Goal: Task Accomplishment & Management: Manage account settings

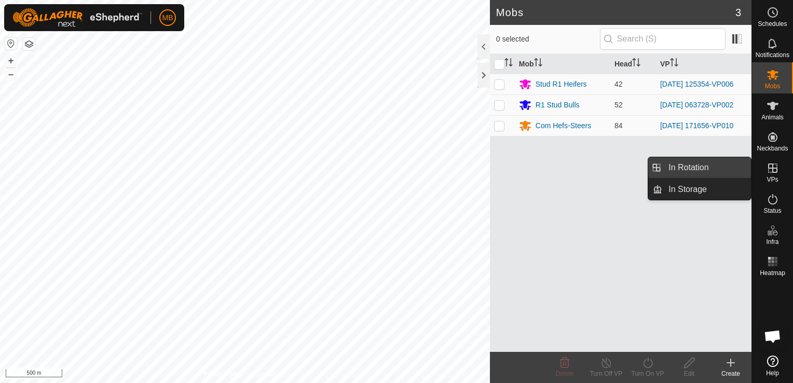
drag, startPoint x: 747, startPoint y: 170, endPoint x: 708, endPoint y: 169, distance: 38.9
click at [708, 169] on link "In Rotation" at bounding box center [706, 167] width 89 height 21
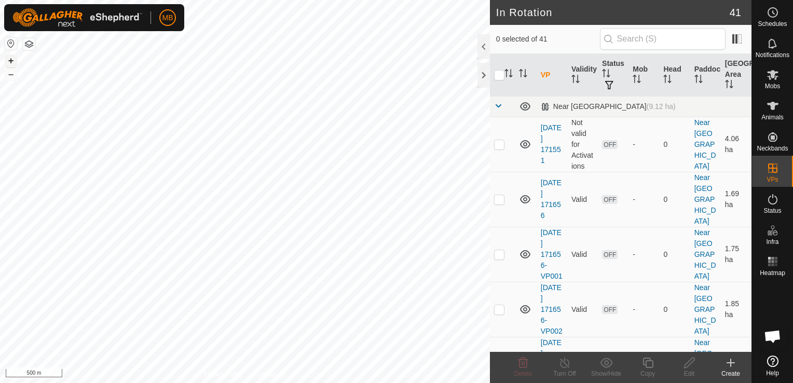
click at [7, 60] on button "+" at bounding box center [11, 60] width 12 height 12
click at [0, 205] on html "MB Schedules Notifications Mobs Animals Neckbands VPs Status Infra Heatmap Help…" at bounding box center [396, 191] width 793 height 383
click at [7, 57] on button "+" at bounding box center [11, 60] width 12 height 12
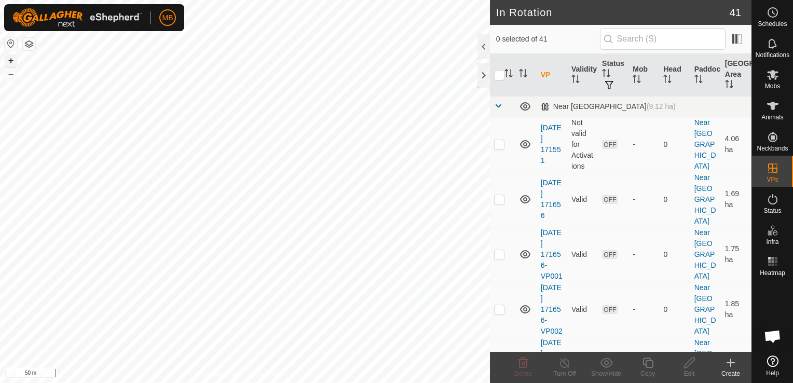
click at [7, 57] on button "+" at bounding box center [11, 60] width 12 height 12
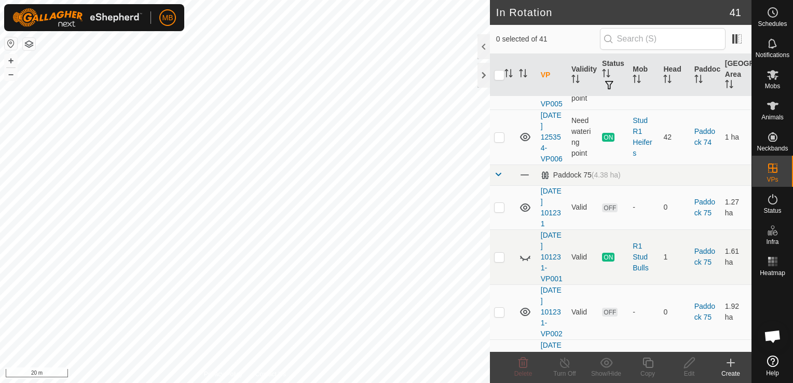
scroll to position [1134, 0]
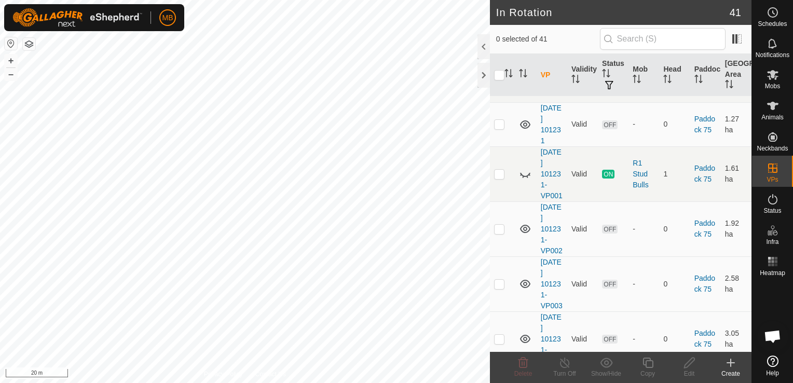
click at [502, 58] on p-checkbox at bounding box center [499, 54] width 10 height 8
checkbox input "true"
click at [651, 372] on div "Copy" at bounding box center [648, 373] width 42 height 9
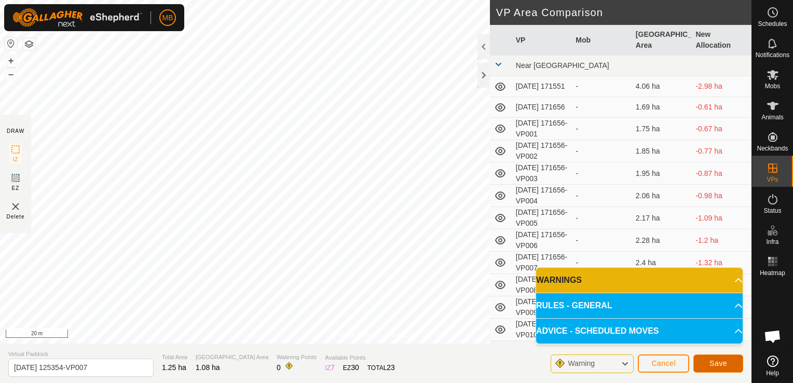
click at [728, 367] on button "Save" at bounding box center [718, 363] width 50 height 18
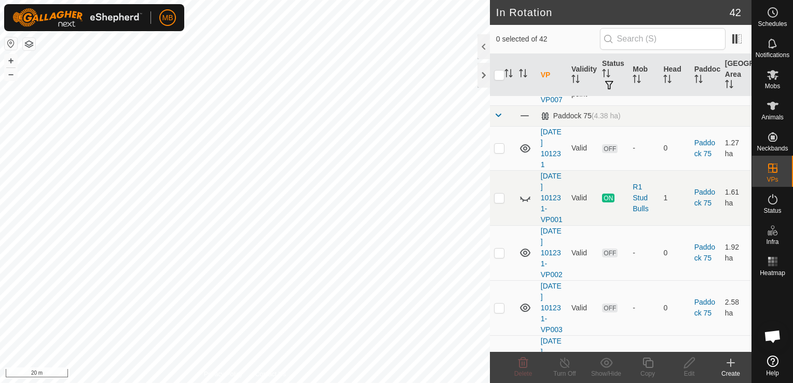
scroll to position [1186, 0]
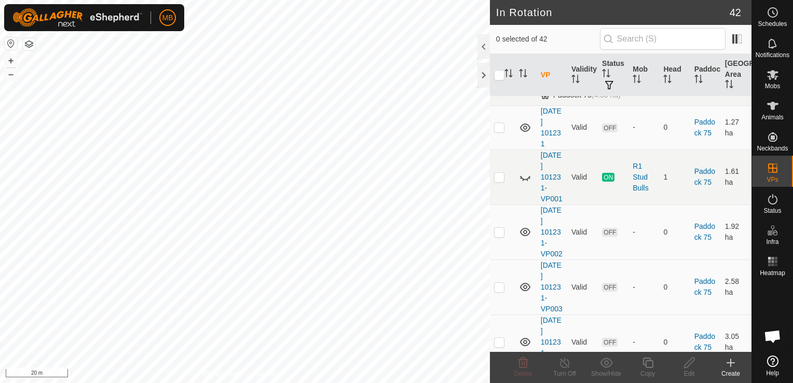
click at [500, 61] on p-checkbox at bounding box center [499, 57] width 10 height 8
checkbox input "true"
click at [644, 368] on icon at bounding box center [647, 362] width 13 height 12
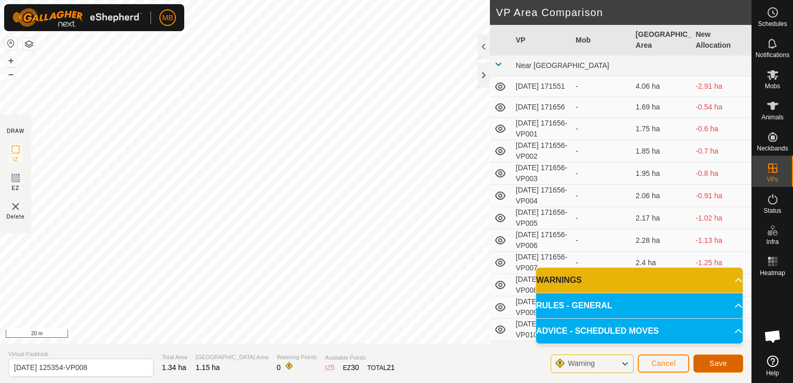
click at [720, 367] on span "Save" at bounding box center [718, 363] width 18 height 8
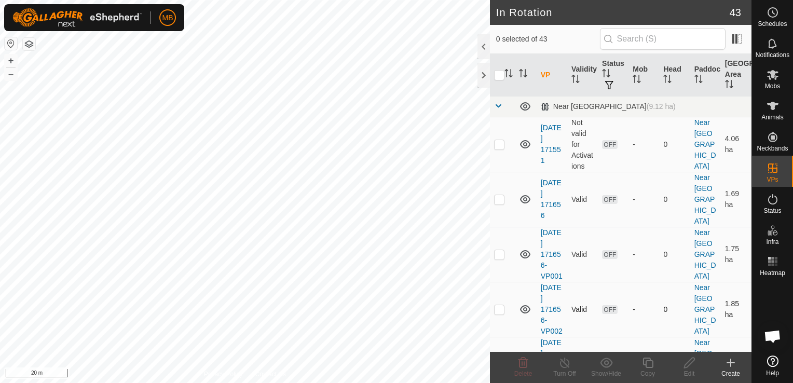
checkbox input "true"
click at [645, 369] on div "Copy" at bounding box center [648, 373] width 42 height 9
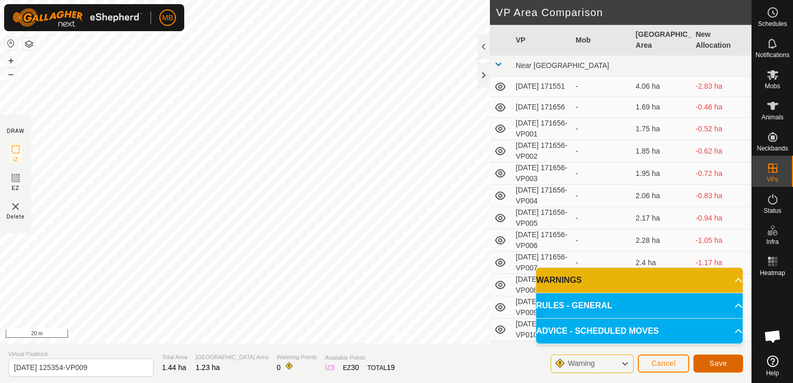
click at [708, 363] on button "Save" at bounding box center [718, 363] width 50 height 18
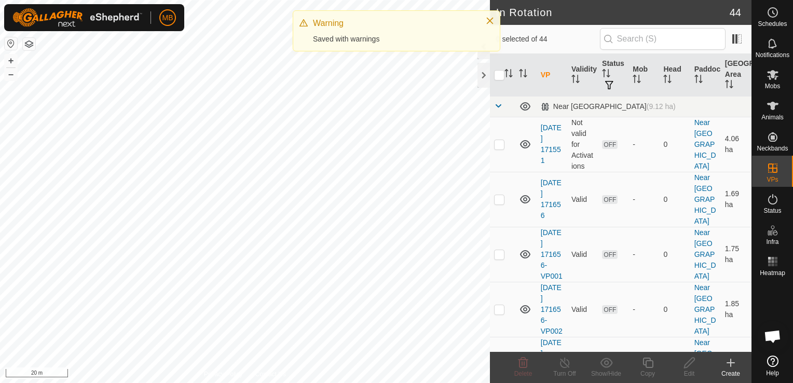
checkbox input "true"
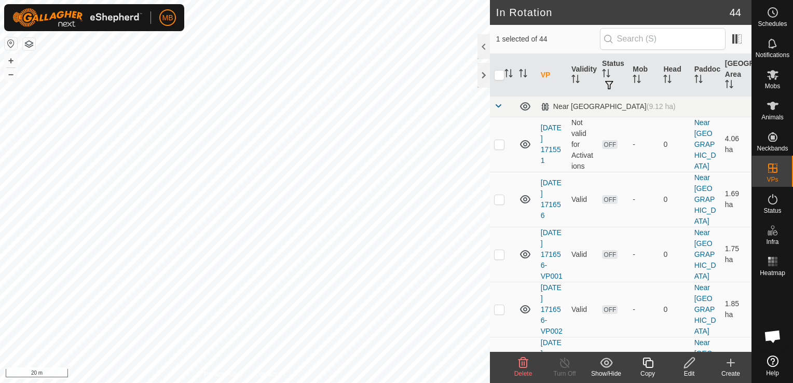
click at [654, 366] on icon at bounding box center [647, 362] width 13 height 12
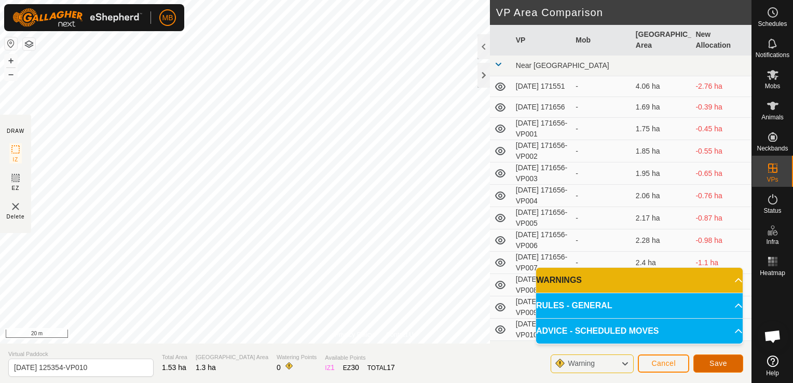
click at [708, 362] on button "Save" at bounding box center [718, 363] width 50 height 18
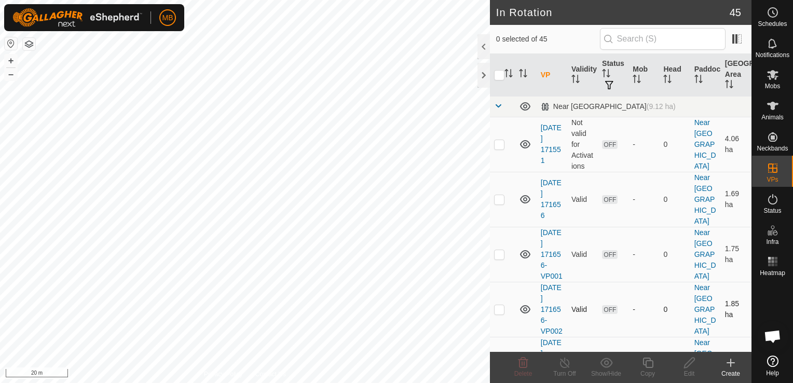
checkbox input "true"
click at [646, 370] on div "Copy" at bounding box center [648, 373] width 42 height 9
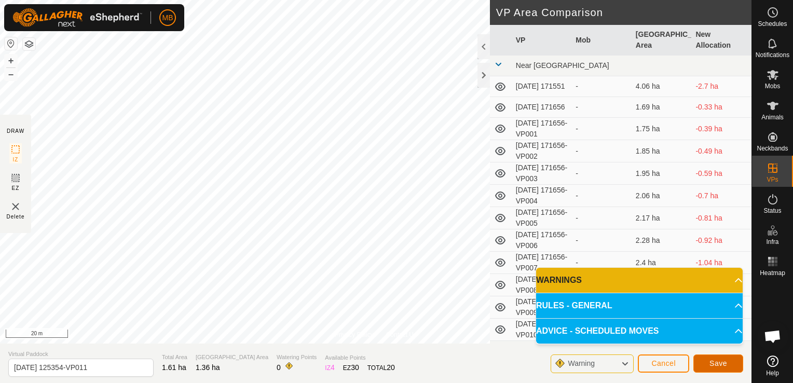
click at [722, 365] on span "Save" at bounding box center [718, 363] width 18 height 8
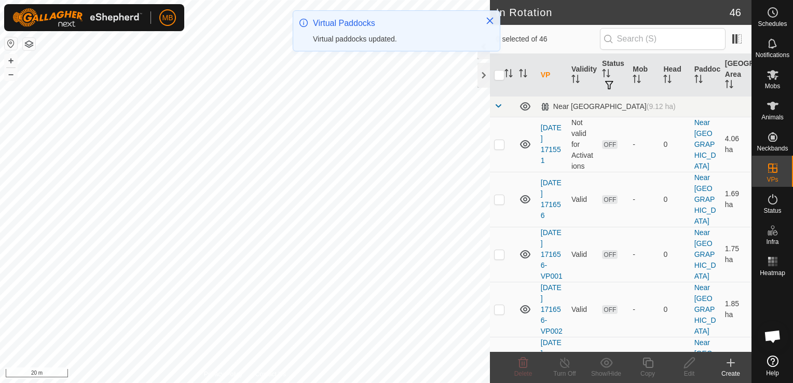
checkbox input "true"
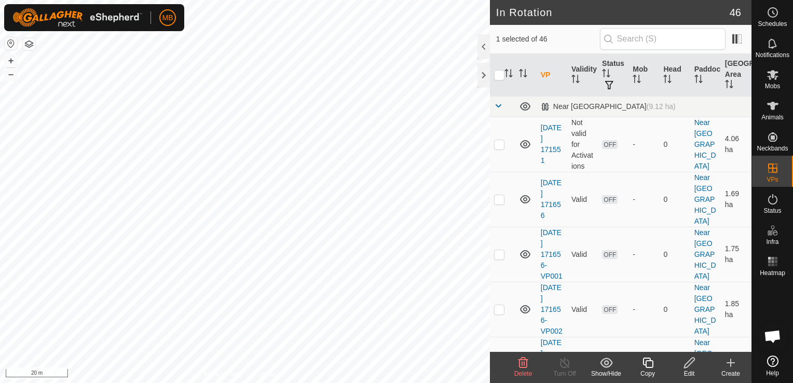
click at [643, 369] on div "Copy" at bounding box center [648, 373] width 42 height 9
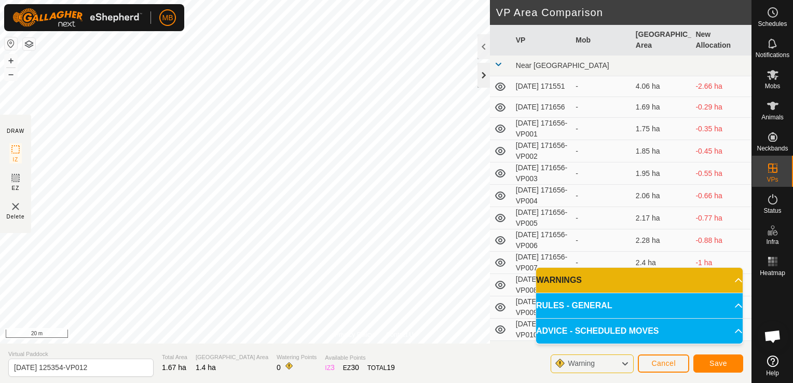
click at [480, 82] on div "Privacy Policy Contact Us Status: OFF Type: Inclusion Zone + – ⇧ i 20 m DRAW IZ…" at bounding box center [375, 191] width 751 height 383
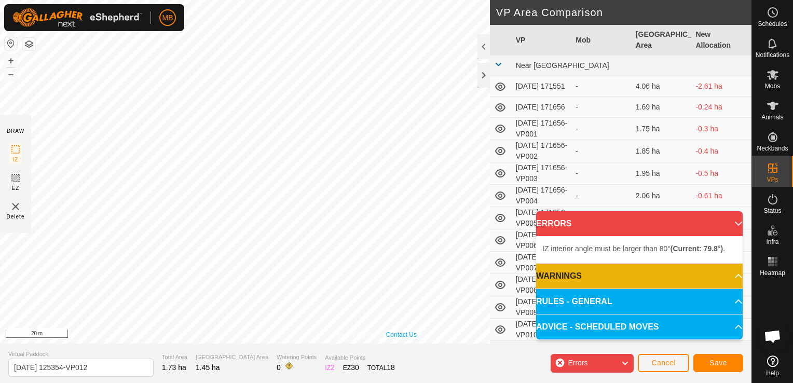
click at [413, 332] on div "Privacy Policy Contact Us Status: OFF Type: Inclusion Zone + – ⇧ i 20 m" at bounding box center [375, 171] width 751 height 343
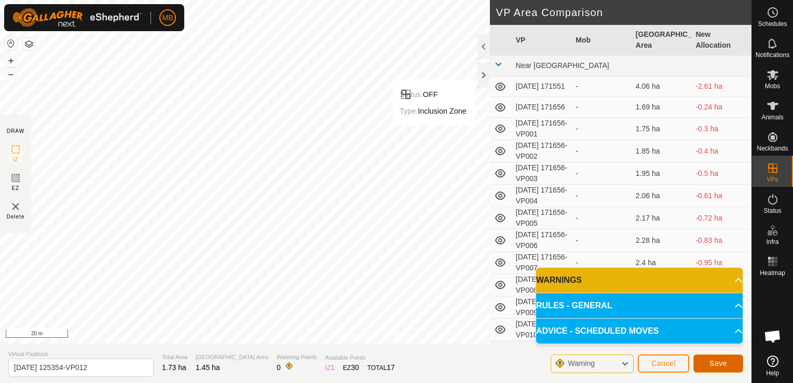
click at [725, 364] on span "Save" at bounding box center [718, 363] width 18 height 8
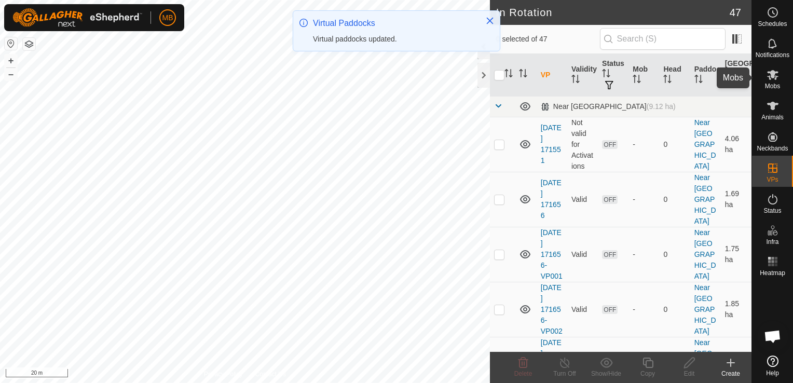
click at [777, 74] on icon at bounding box center [772, 74] width 12 height 12
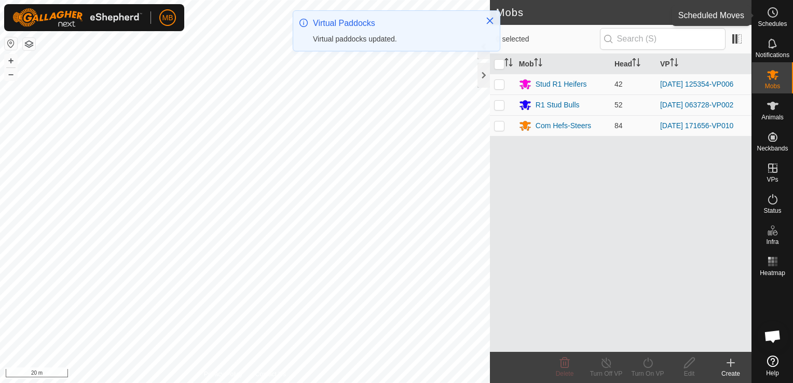
click at [780, 22] on span "Schedules" at bounding box center [771, 24] width 29 height 6
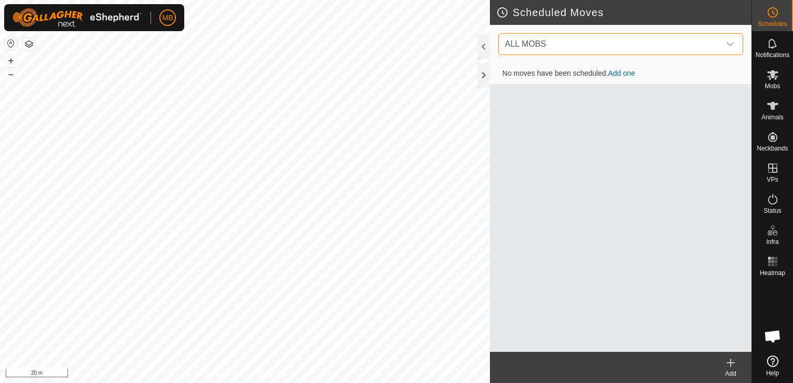
click at [678, 38] on span "ALL MOBS" at bounding box center [610, 44] width 219 height 21
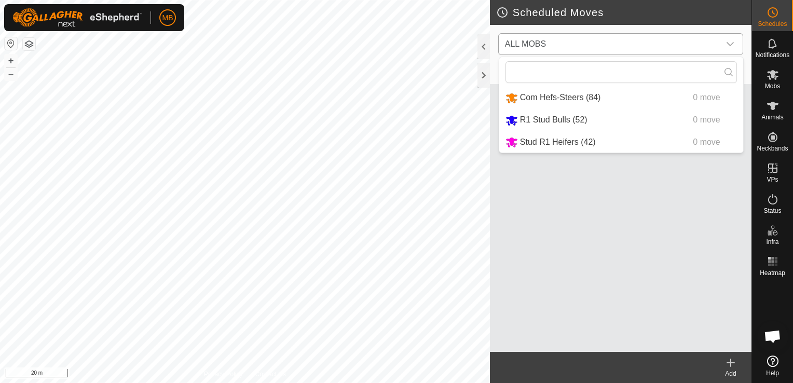
click at [553, 144] on li "Stud R1 Heifers (42) 0 move" at bounding box center [621, 142] width 244 height 21
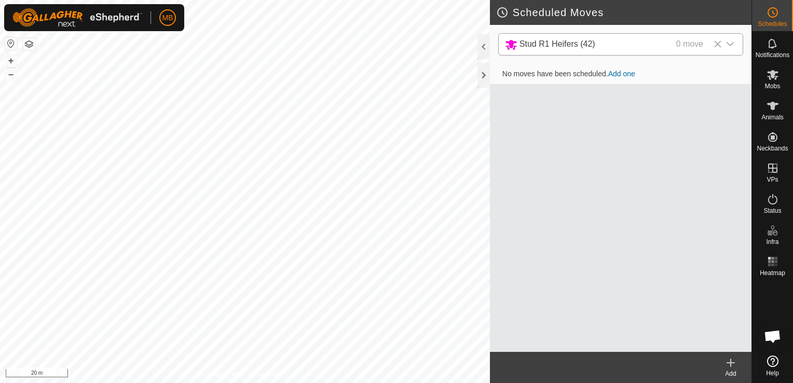
click at [620, 74] on link "Add one" at bounding box center [621, 74] width 27 height 8
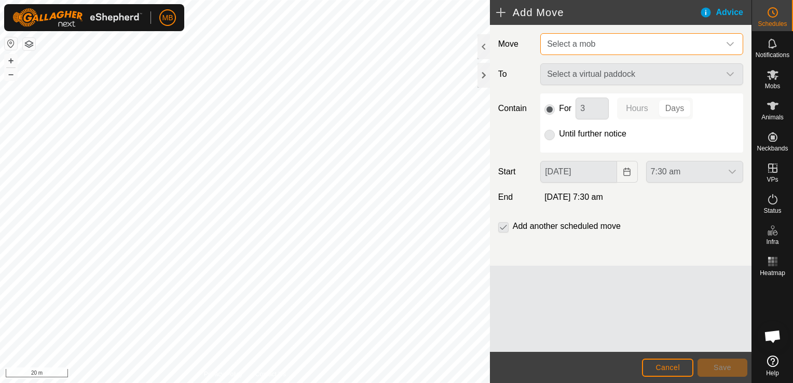
click at [627, 47] on span "Select a mob" at bounding box center [631, 44] width 177 height 21
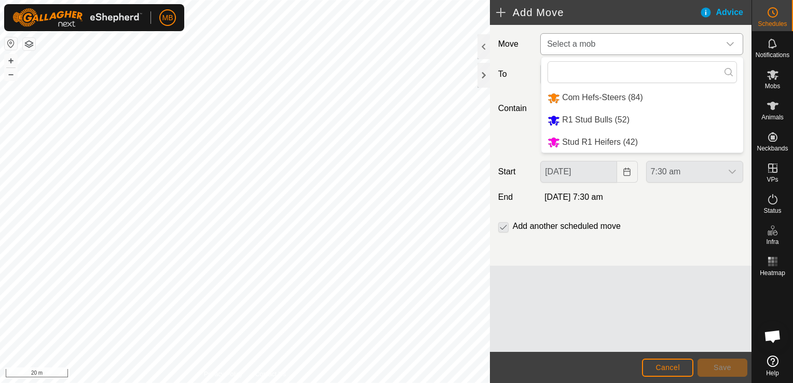
click at [591, 149] on li "Stud R1 Heifers (42)" at bounding box center [642, 142] width 202 height 21
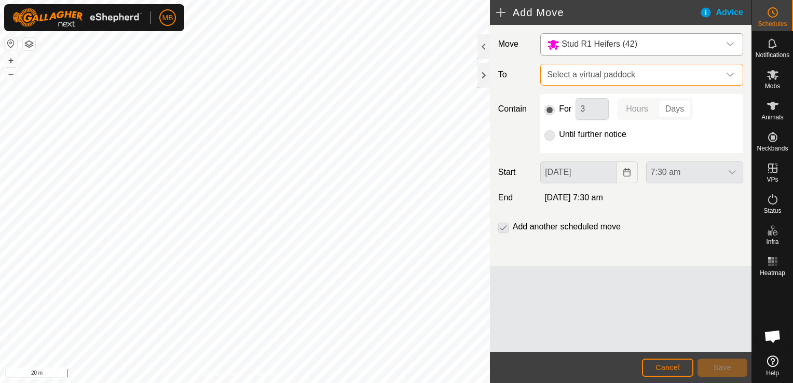
click at [614, 73] on span "Select a virtual paddock" at bounding box center [631, 74] width 177 height 21
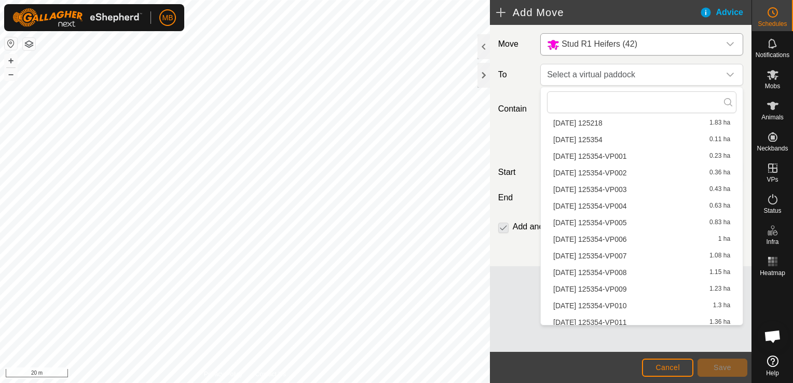
scroll to position [311, 0]
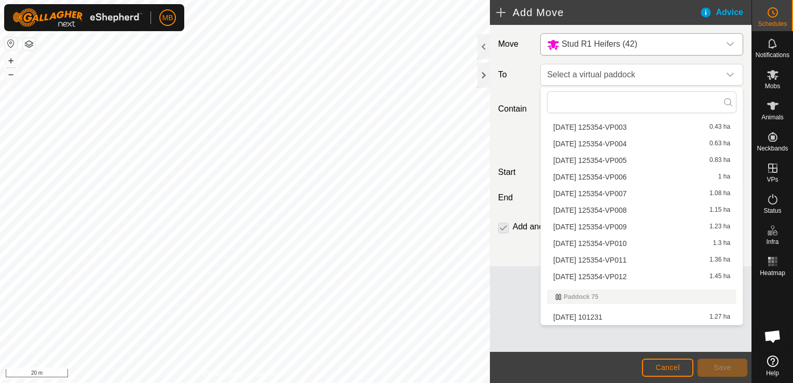
click at [696, 190] on li "[DATE] 125354-VP007 1.08 ha" at bounding box center [641, 194] width 189 height 16
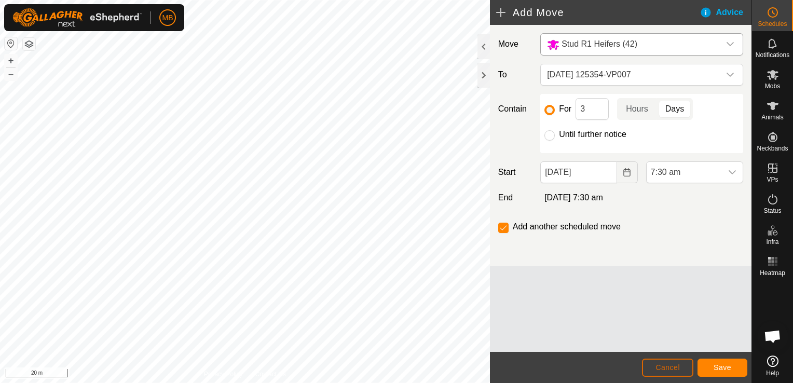
click at [655, 362] on button "Cancel" at bounding box center [667, 367] width 51 height 18
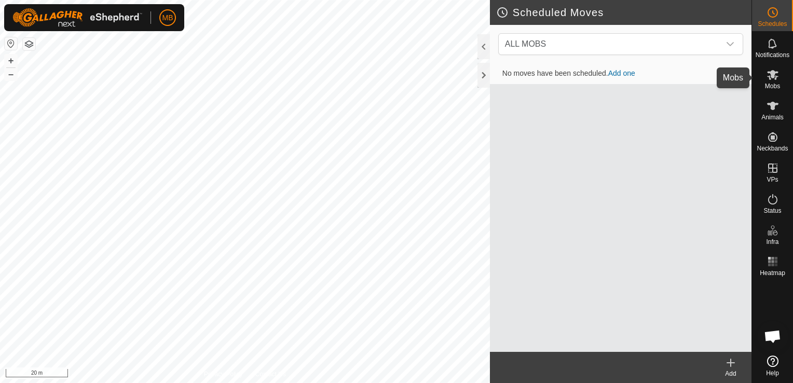
click at [775, 83] on span "Mobs" at bounding box center [772, 86] width 15 height 6
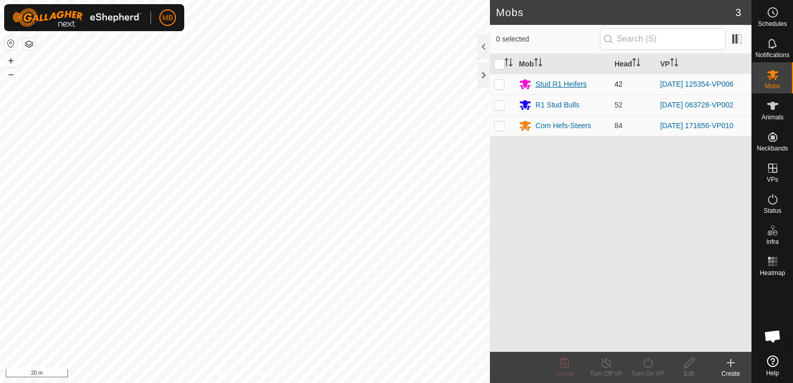
click at [578, 85] on div "Stud R1 Heifers" at bounding box center [560, 84] width 51 height 11
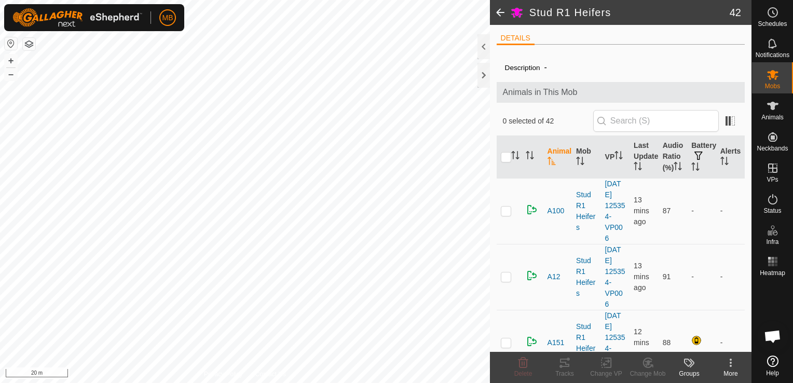
click at [500, 16] on span at bounding box center [500, 12] width 21 height 25
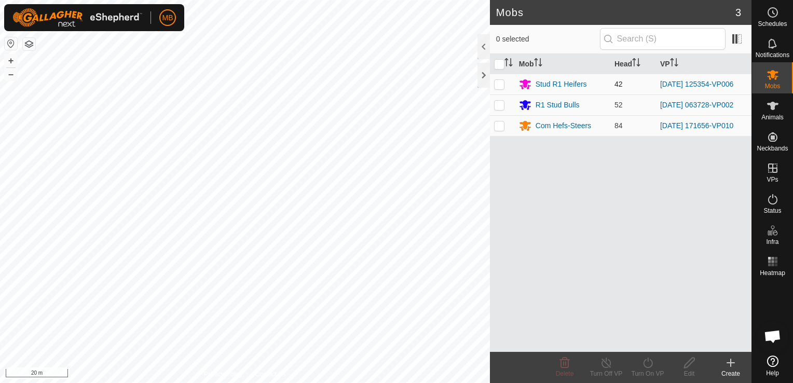
click at [500, 88] on td at bounding box center [502, 84] width 25 height 21
checkbox input "true"
click at [648, 368] on icon at bounding box center [647, 362] width 13 height 12
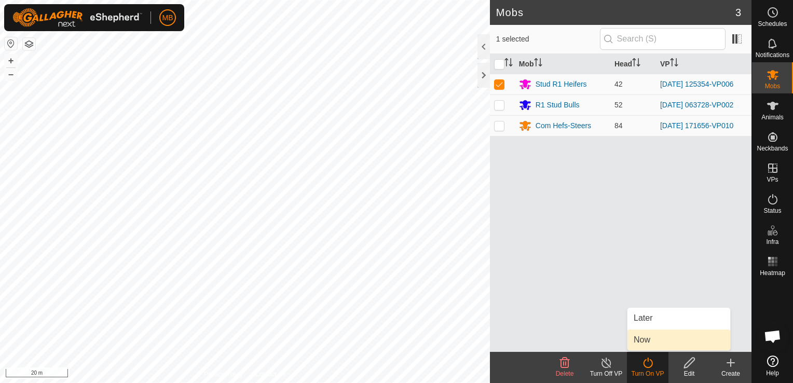
click at [652, 337] on link "Now" at bounding box center [678, 339] width 103 height 21
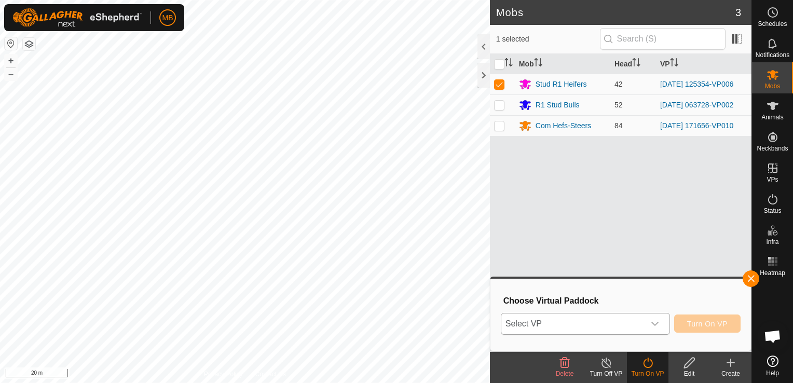
click at [651, 321] on div "dropdown trigger" at bounding box center [654, 323] width 21 height 21
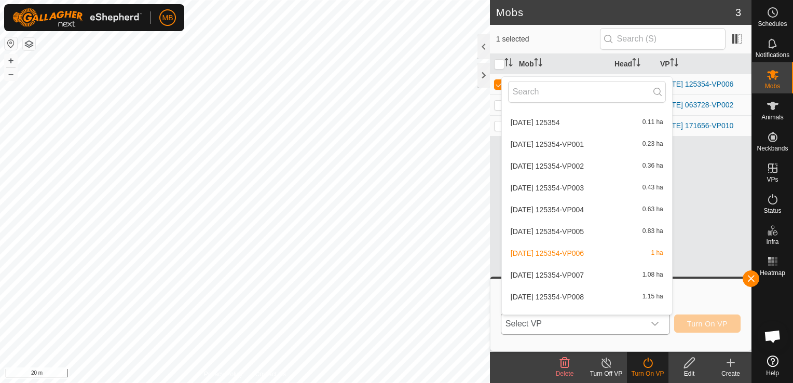
scroll to position [374, 0]
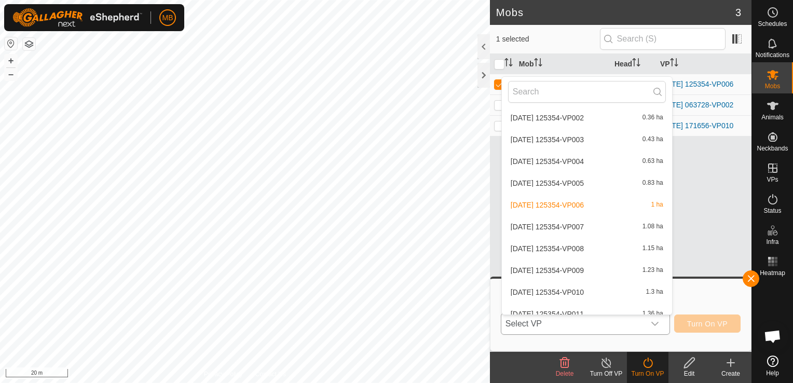
click at [636, 229] on li "[DATE] 125354-VP007 1.08 ha" at bounding box center [587, 226] width 170 height 21
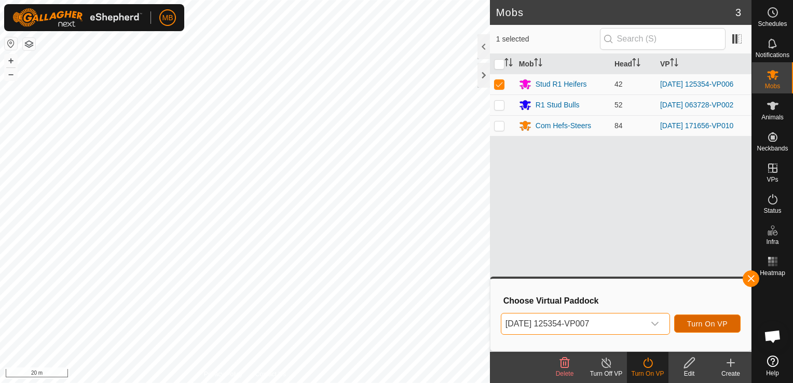
click at [695, 324] on span "Turn On VP" at bounding box center [707, 324] width 40 height 8
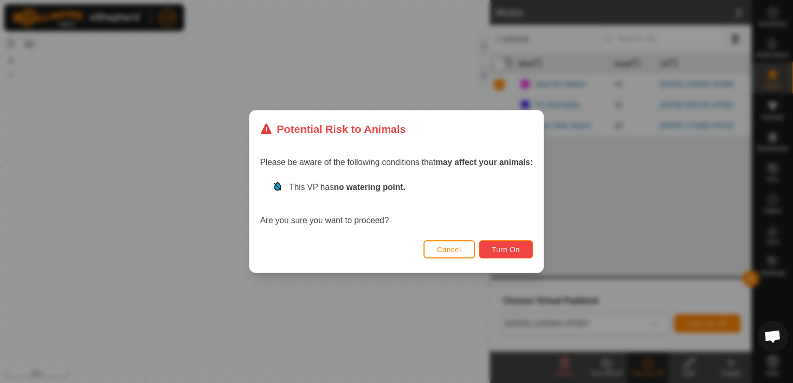
click at [516, 255] on button "Turn On" at bounding box center [506, 249] width 54 height 18
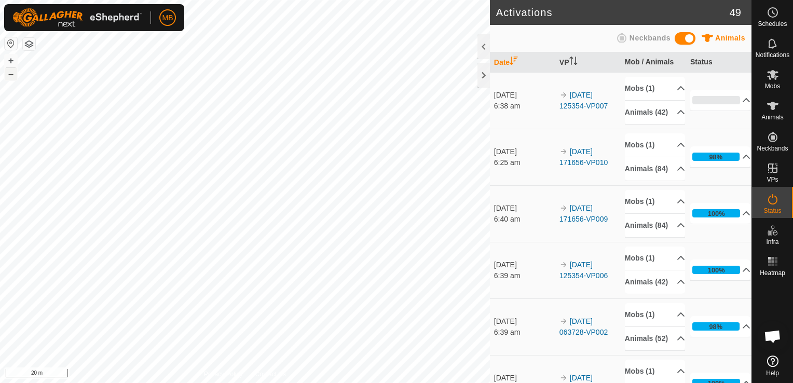
click at [13, 77] on button "–" at bounding box center [11, 74] width 12 height 12
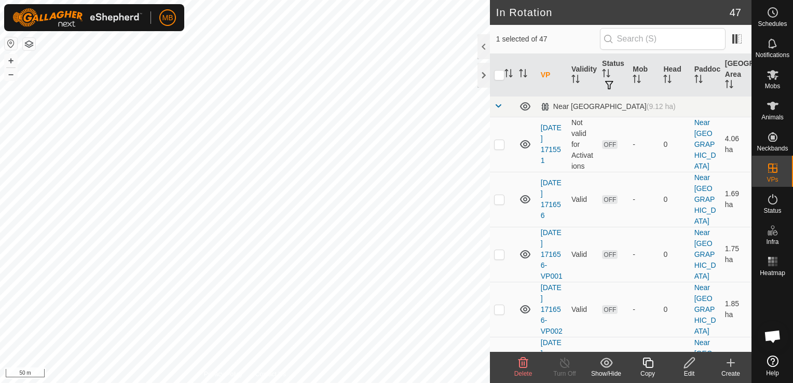
checkbox input "false"
checkbox input "true"
click at [648, 365] on icon at bounding box center [647, 362] width 13 height 12
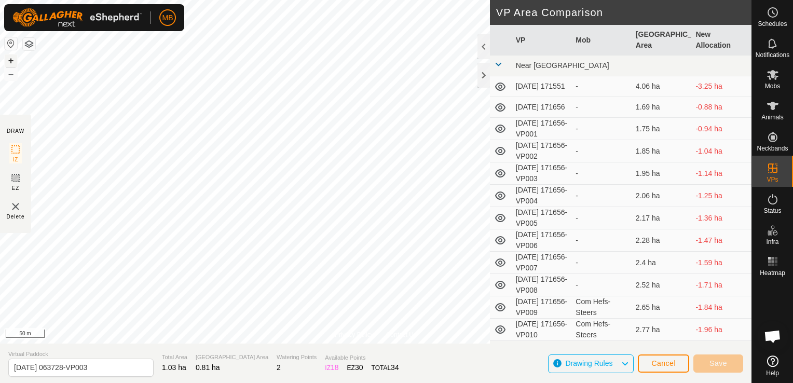
click at [13, 60] on button "+" at bounding box center [11, 60] width 12 height 12
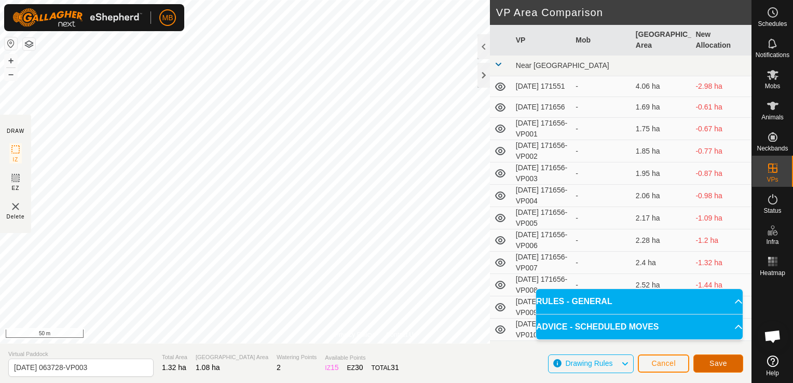
click at [710, 366] on span "Save" at bounding box center [718, 363] width 18 height 8
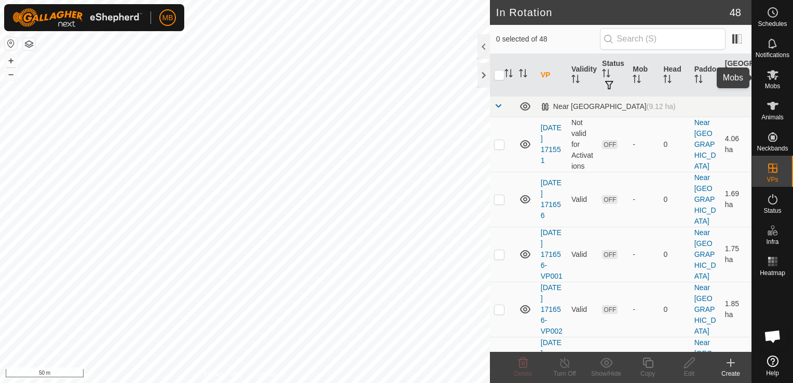
click at [777, 75] on icon at bounding box center [772, 74] width 12 height 12
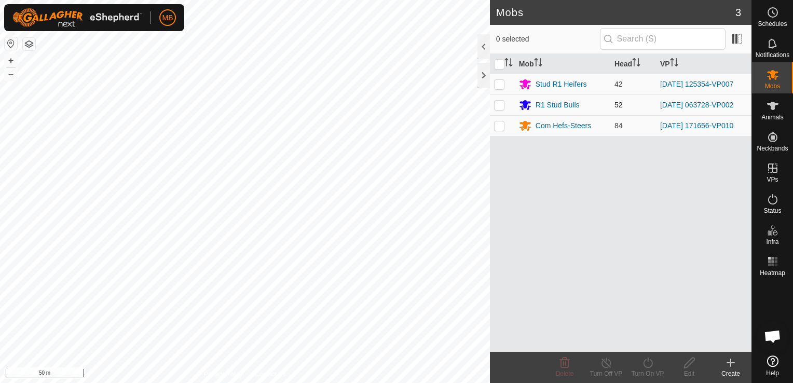
click at [499, 107] on p-checkbox at bounding box center [499, 105] width 10 height 8
checkbox input "true"
click at [643, 368] on icon at bounding box center [647, 362] width 13 height 12
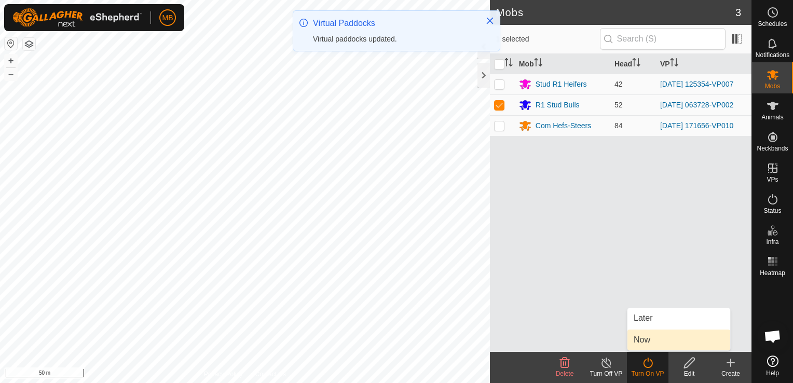
click at [644, 343] on link "Now" at bounding box center [678, 339] width 103 height 21
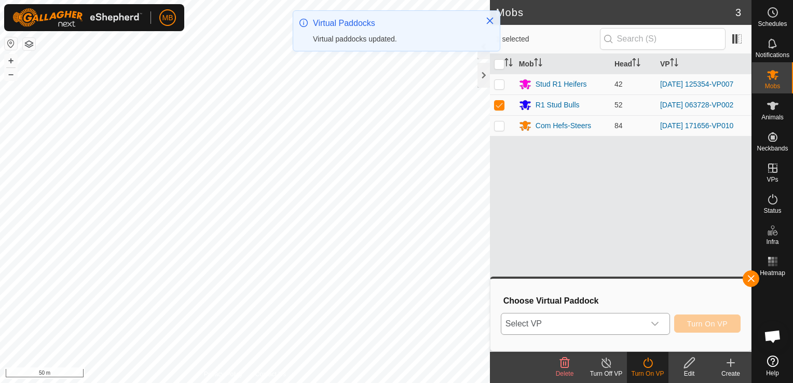
click at [654, 323] on icon "dropdown trigger" at bounding box center [655, 324] width 8 height 8
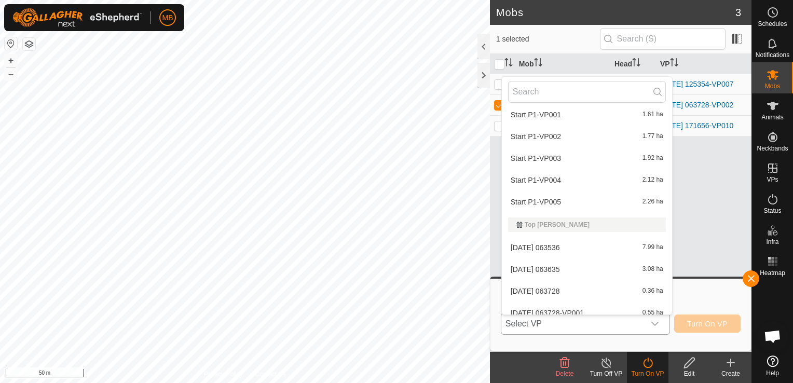
scroll to position [957, 0]
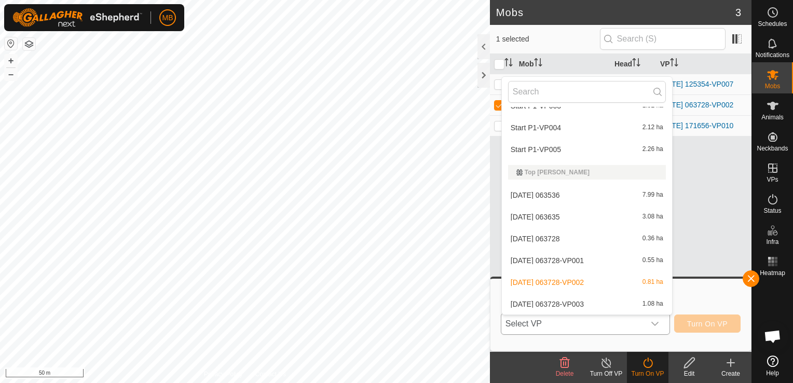
click at [629, 300] on li "[DATE] 063728-VP003 1.08 ha" at bounding box center [587, 304] width 170 height 21
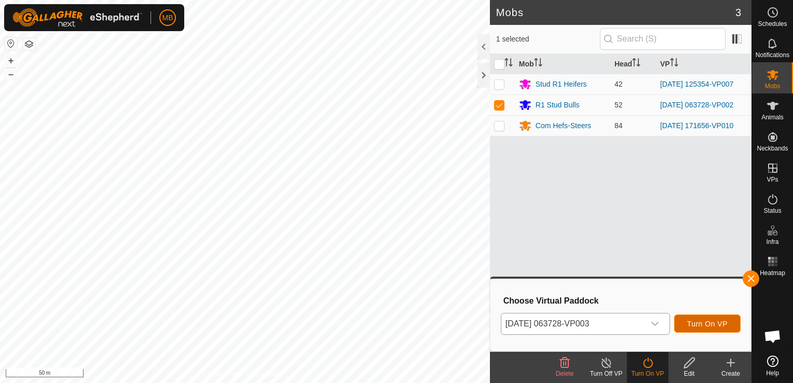
click at [708, 320] on span "Turn On VP" at bounding box center [707, 324] width 40 height 8
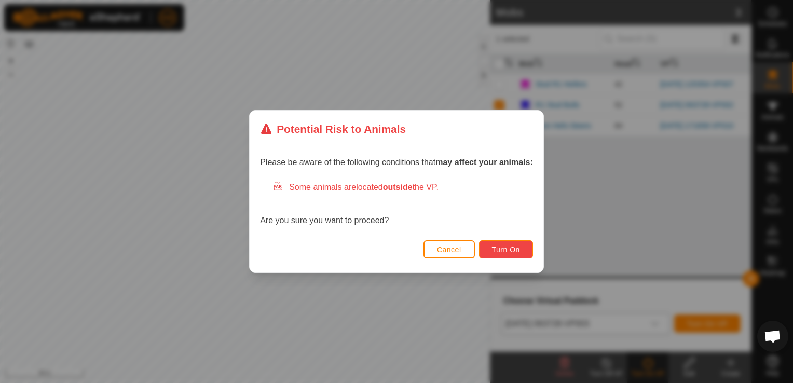
click at [508, 247] on span "Turn On" at bounding box center [506, 249] width 28 height 8
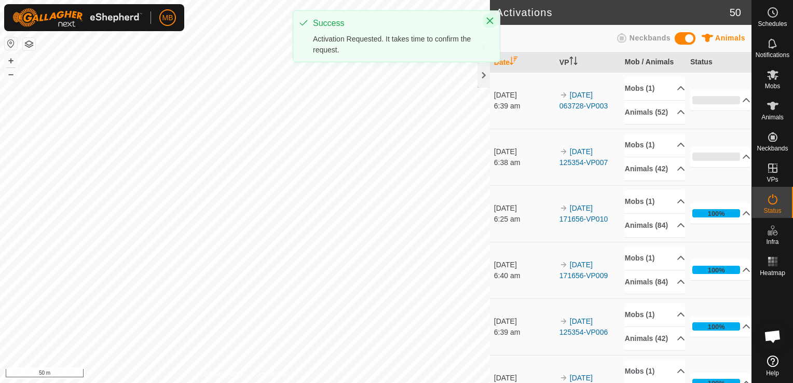
click at [489, 17] on icon "Close" at bounding box center [490, 21] width 8 height 8
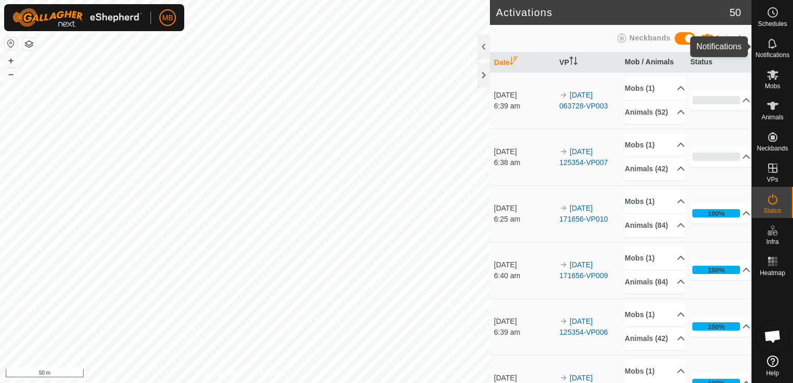
click at [772, 47] on icon at bounding box center [772, 43] width 8 height 10
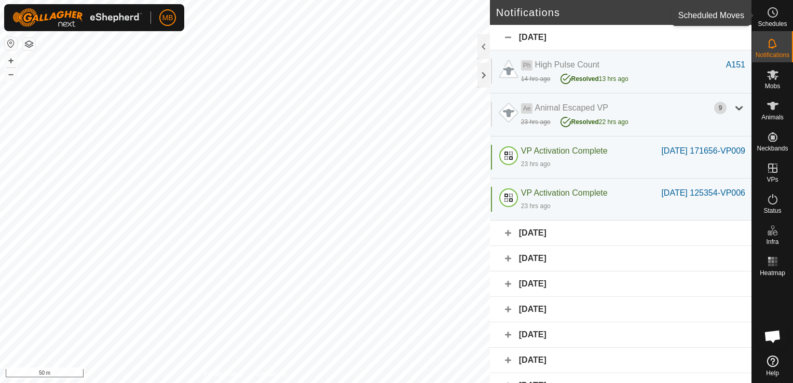
click at [780, 11] on es-schedule-vp-svg-icon at bounding box center [772, 12] width 19 height 17
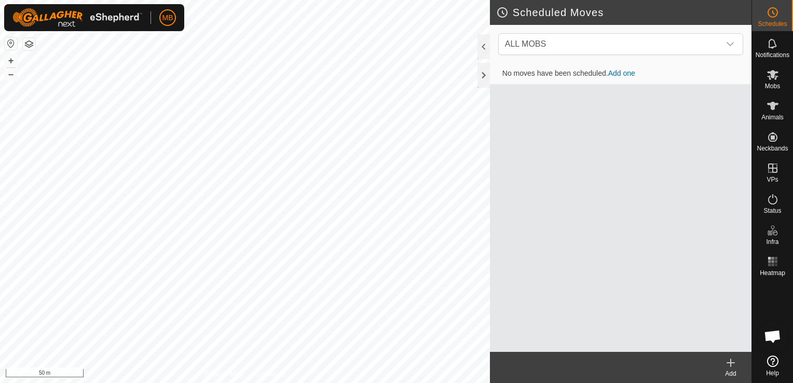
click at [613, 71] on link "Add one" at bounding box center [621, 73] width 27 height 8
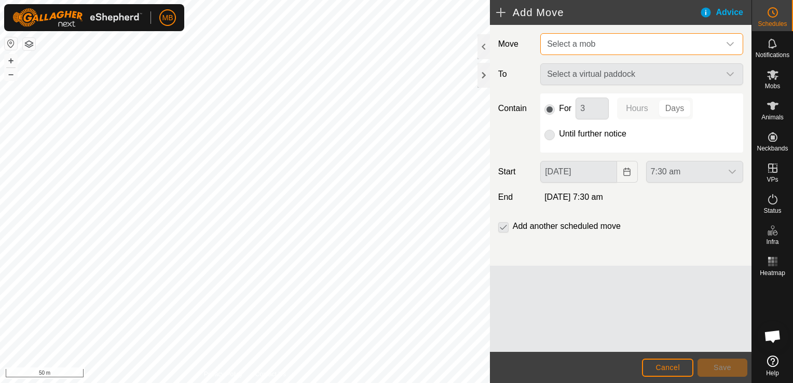
click at [591, 45] on span "Select a mob" at bounding box center [571, 43] width 48 height 9
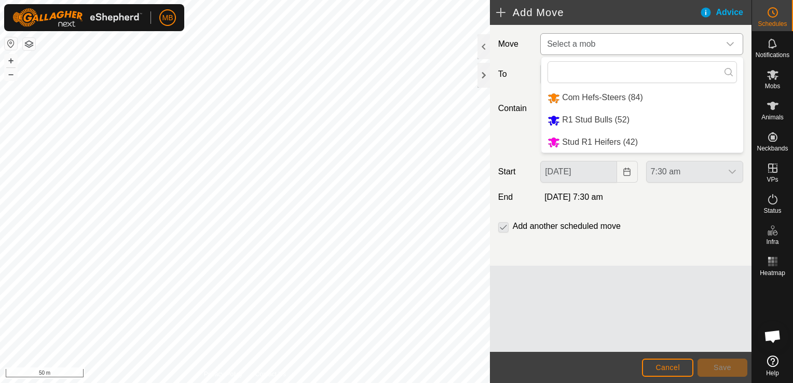
click at [582, 138] on li "Stud R1 Heifers (42)" at bounding box center [642, 142] width 202 height 21
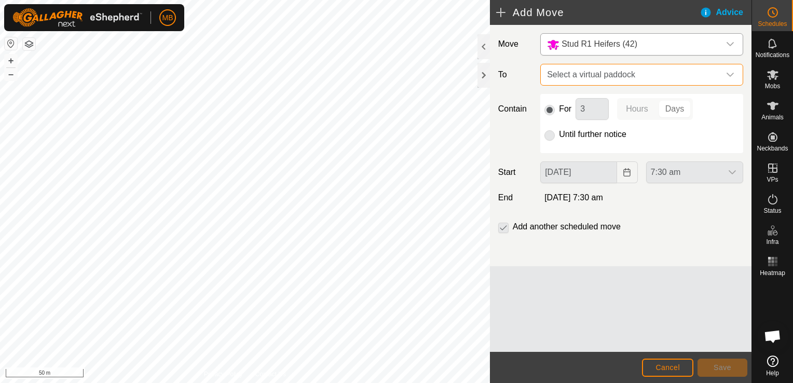
click at [654, 76] on span "Select a virtual paddock" at bounding box center [631, 74] width 177 height 21
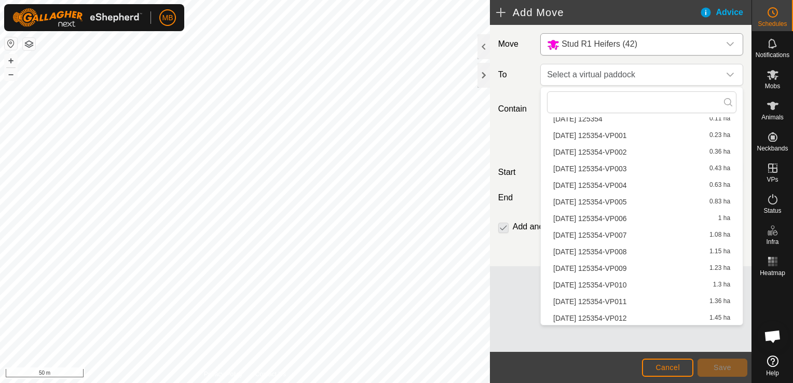
scroll to position [290, 0]
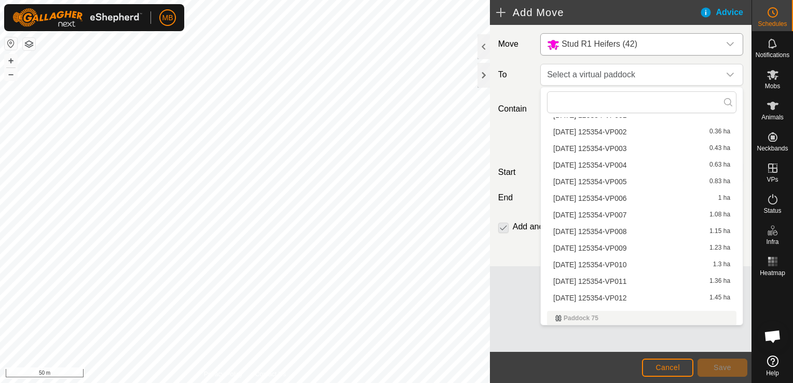
click at [632, 229] on li "[DATE] 125354-VP008 1.15 ha" at bounding box center [641, 232] width 189 height 16
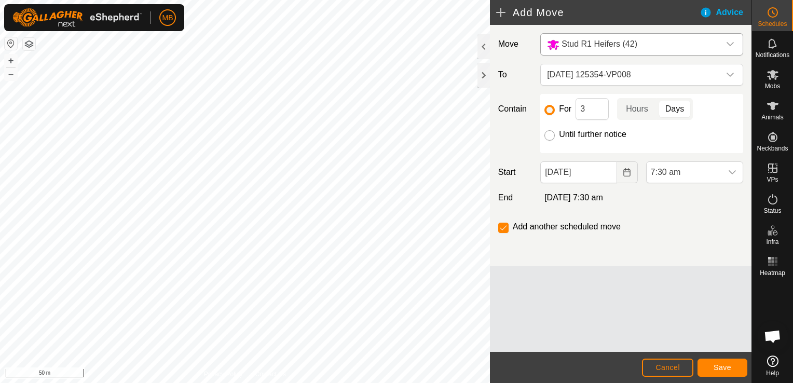
click at [551, 137] on input "Until further notice" at bounding box center [549, 135] width 10 height 10
radio input "true"
checkbox input "false"
click at [774, 366] on icon at bounding box center [772, 360] width 11 height 11
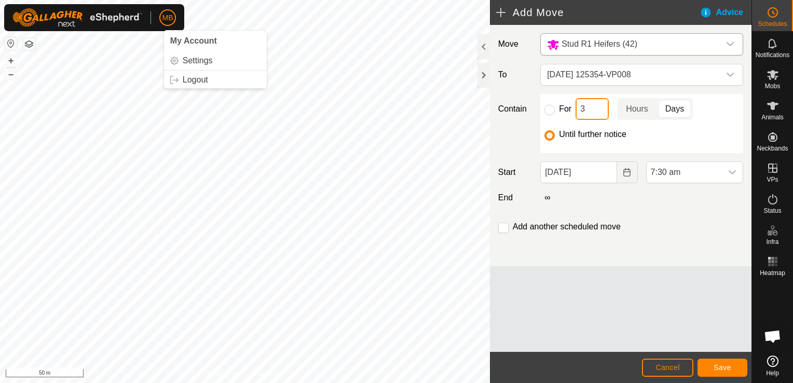
click at [587, 115] on input "3" at bounding box center [591, 109] width 33 height 22
click at [634, 111] on p-togglebutton "Hours" at bounding box center [637, 109] width 40 height 22
click at [587, 110] on input at bounding box center [591, 109] width 33 height 22
type input "8"
click at [549, 107] on input "For" at bounding box center [549, 110] width 10 height 10
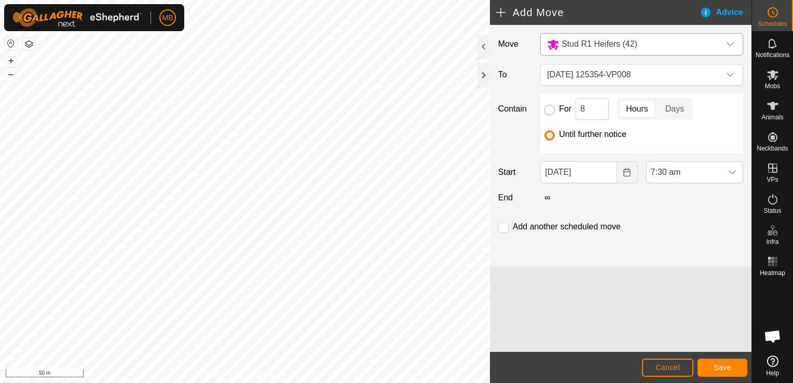
radio input "true"
checkbox input "true"
click at [687, 175] on span "7:30 am" at bounding box center [683, 172] width 75 height 21
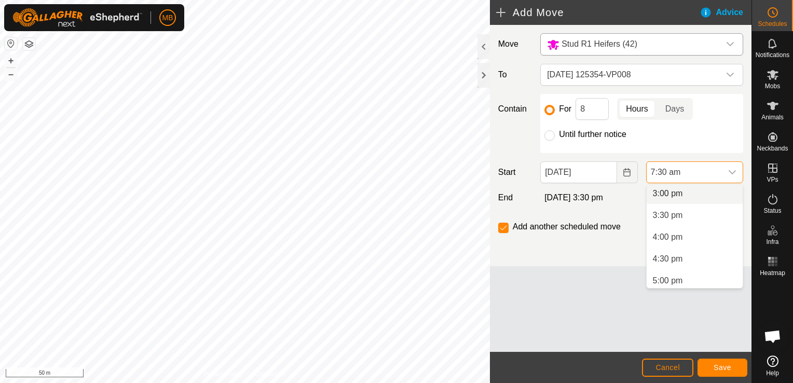
scroll to position [654, 0]
click at [717, 194] on li "3:00 pm" at bounding box center [694, 194] width 96 height 21
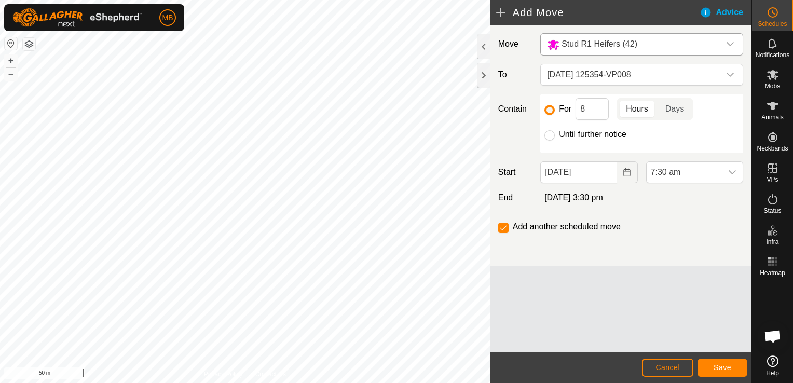
scroll to position [327, 0]
click at [661, 69] on span "[DATE] 125354-VP008" at bounding box center [631, 74] width 177 height 21
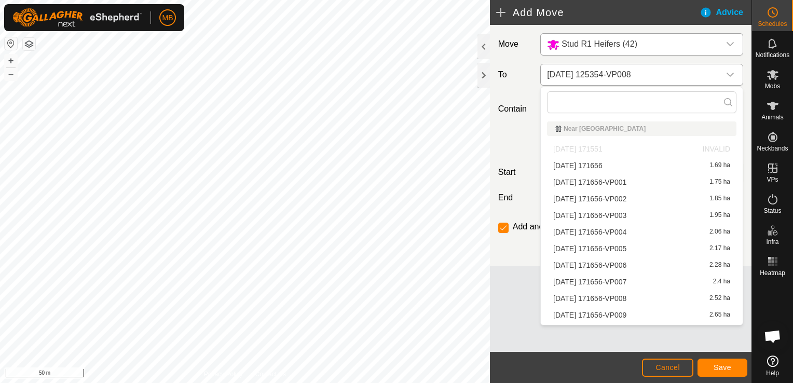
scroll to position [204, 0]
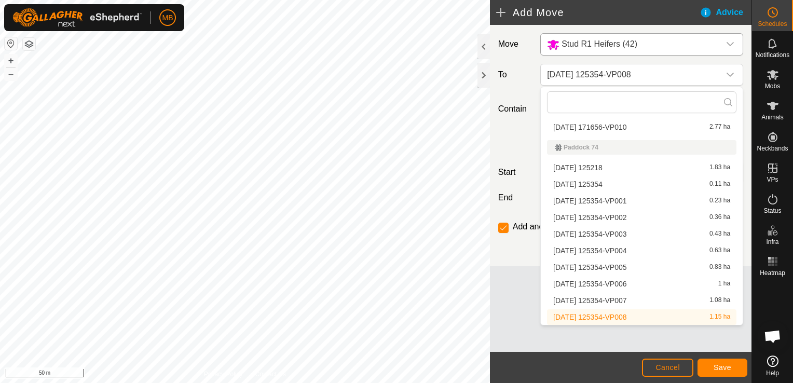
click at [636, 315] on li "[DATE] 125354-VP008 1.15 ha" at bounding box center [641, 317] width 189 height 16
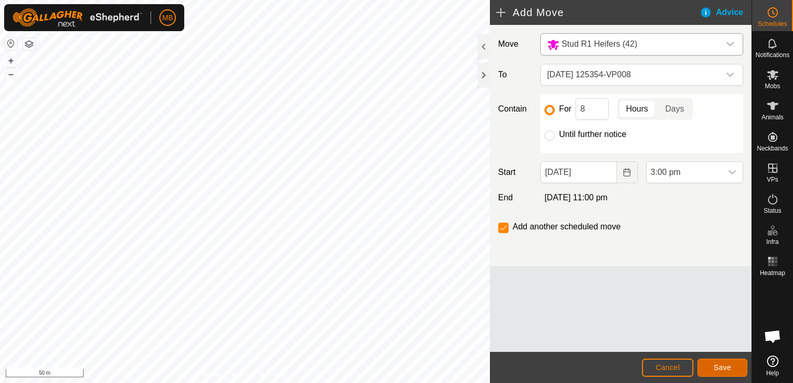
click at [724, 366] on span "Save" at bounding box center [722, 367] width 18 height 8
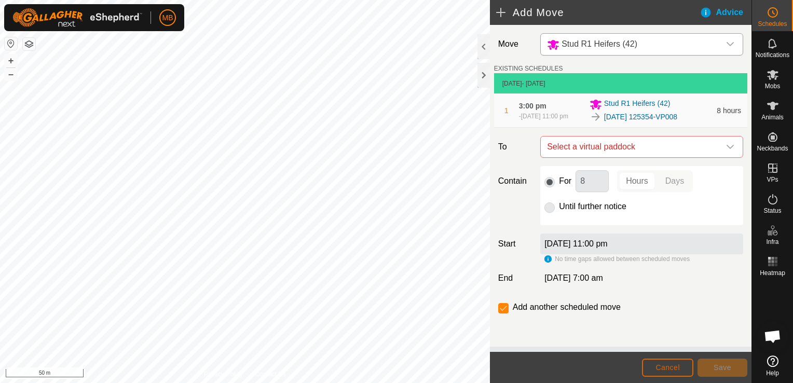
click at [655, 366] on button "Cancel" at bounding box center [667, 367] width 51 height 18
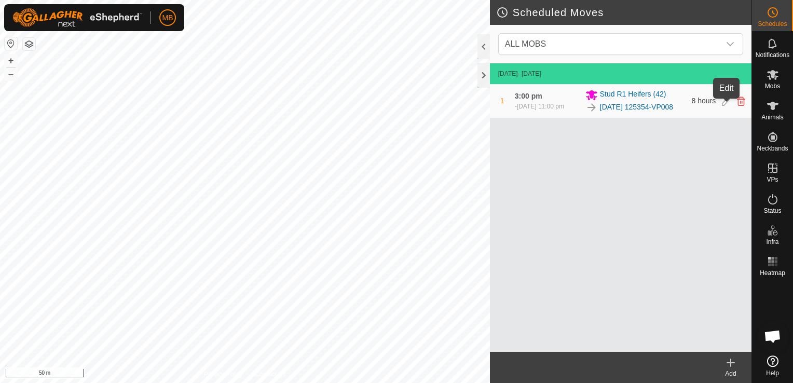
click at [725, 105] on icon at bounding box center [726, 100] width 8 height 9
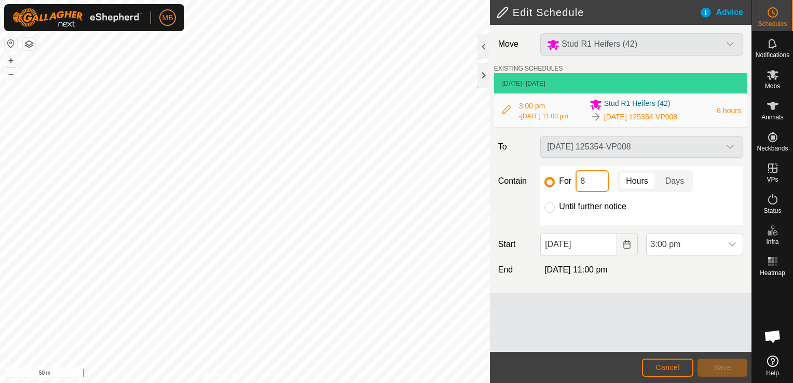
click at [593, 189] on input "8" at bounding box center [591, 181] width 33 height 22
type input "12"
click at [730, 371] on button "Save" at bounding box center [722, 367] width 50 height 18
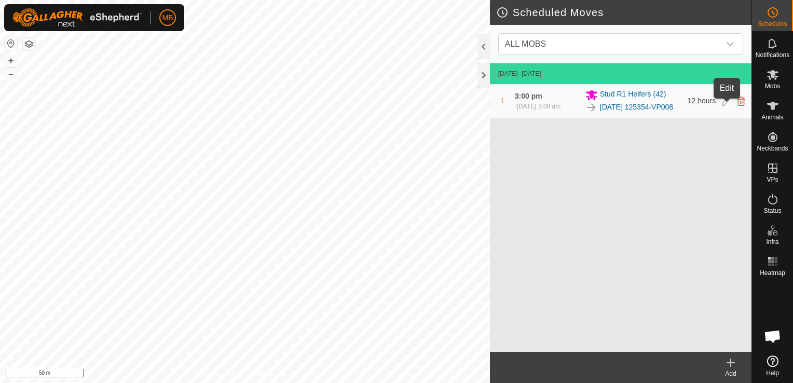
click at [726, 106] on icon at bounding box center [726, 100] width 8 height 9
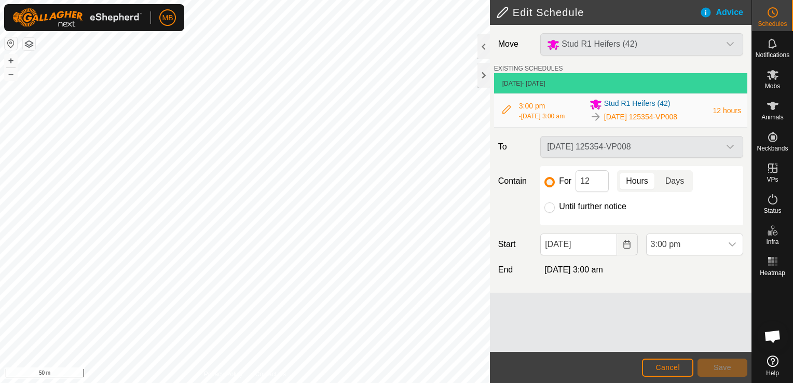
click at [662, 182] on p-togglebutton "Days" at bounding box center [675, 181] width 36 height 22
click at [593, 186] on input "12" at bounding box center [591, 181] width 33 height 22
type input "1"
click at [714, 369] on span "Save" at bounding box center [722, 367] width 18 height 8
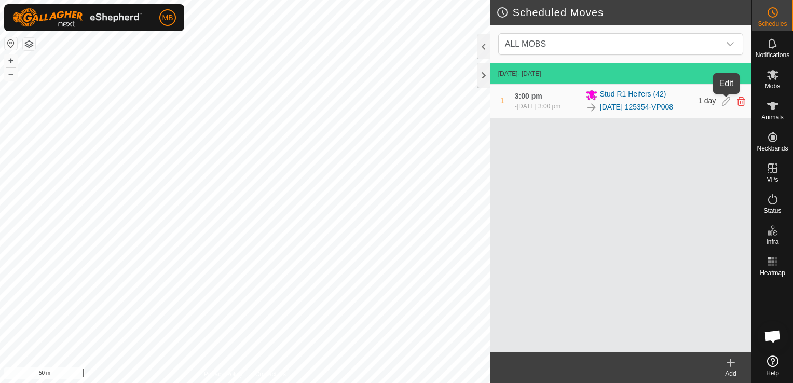
click at [724, 99] on icon at bounding box center [726, 100] width 8 height 9
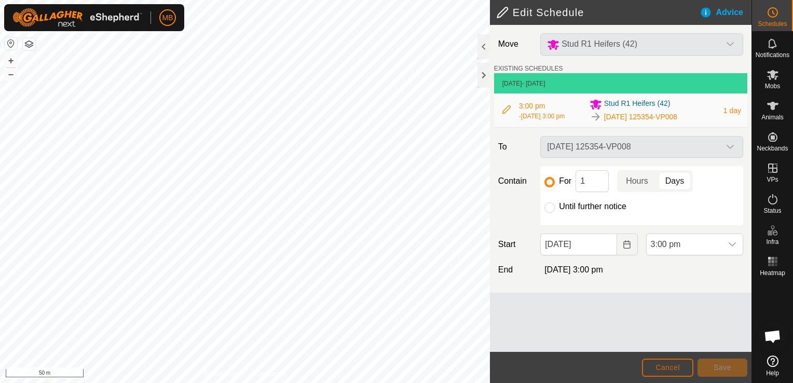
click at [675, 369] on span "Cancel" at bounding box center [667, 367] width 24 height 8
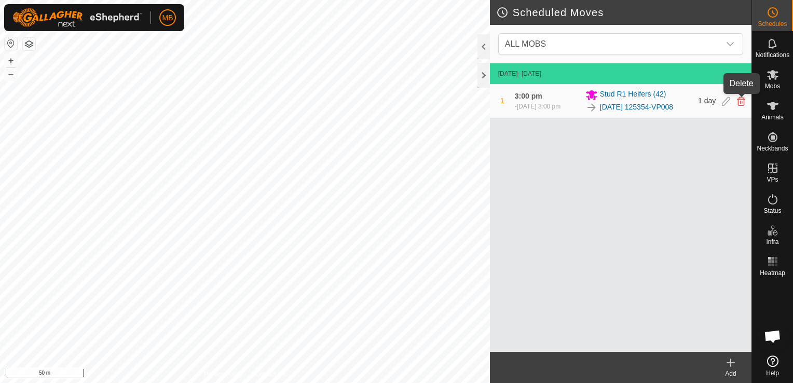
click at [740, 99] on icon at bounding box center [741, 100] width 8 height 9
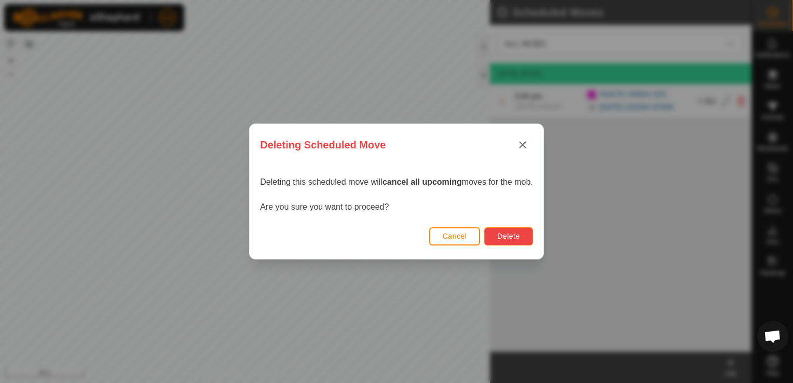
click at [524, 238] on button "Delete" at bounding box center [508, 236] width 48 height 18
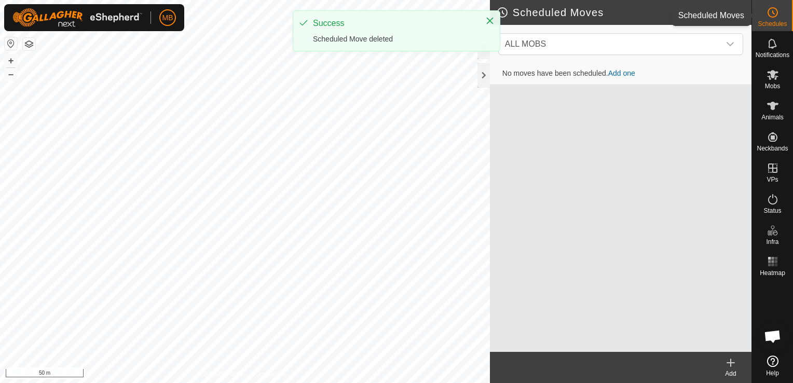
click at [781, 11] on div "Schedules" at bounding box center [772, 15] width 41 height 31
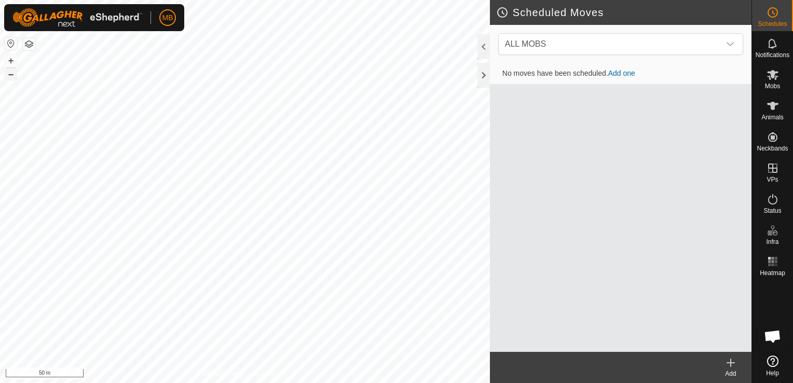
click at [8, 76] on button "–" at bounding box center [11, 74] width 12 height 12
click at [10, 74] on button "–" at bounding box center [11, 74] width 12 height 12
click at [11, 59] on button "+" at bounding box center [11, 60] width 12 height 12
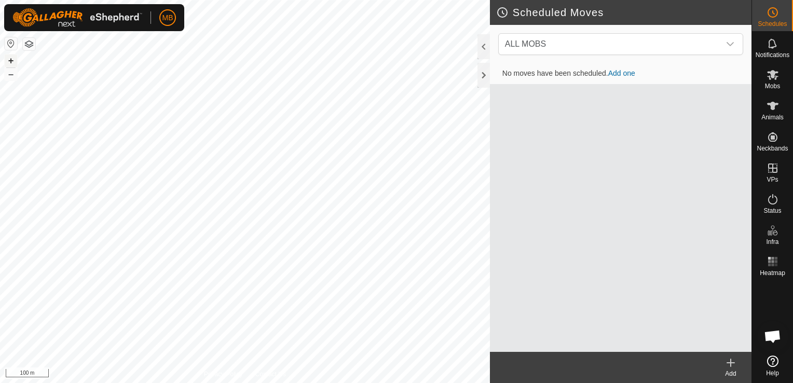
click at [11, 59] on button "+" at bounding box center [11, 60] width 12 height 12
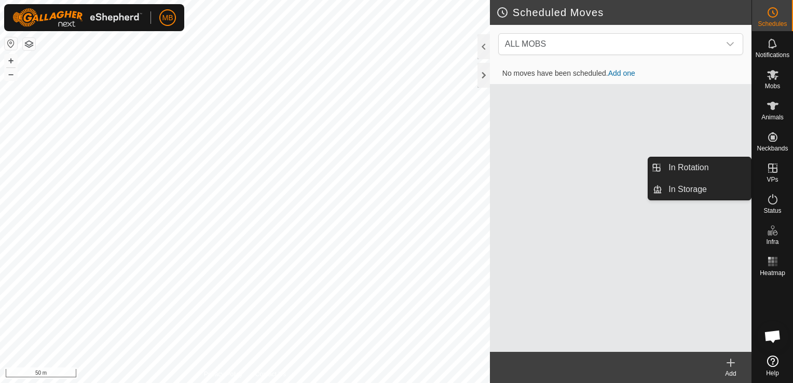
click at [773, 171] on icon at bounding box center [772, 168] width 12 height 12
click at [739, 164] on link "In Rotation" at bounding box center [706, 167] width 89 height 21
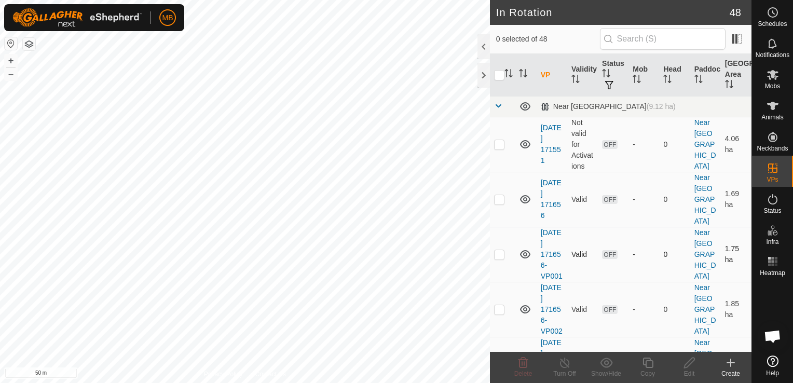
checkbox input "true"
click at [649, 370] on div "Copy" at bounding box center [648, 373] width 42 height 9
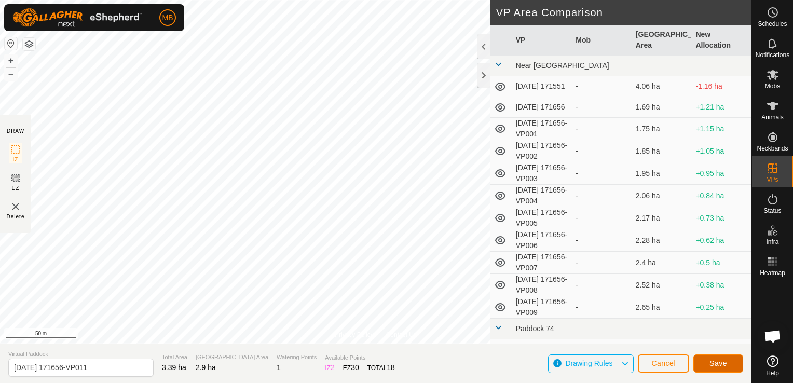
click at [715, 360] on span "Save" at bounding box center [718, 363] width 18 height 8
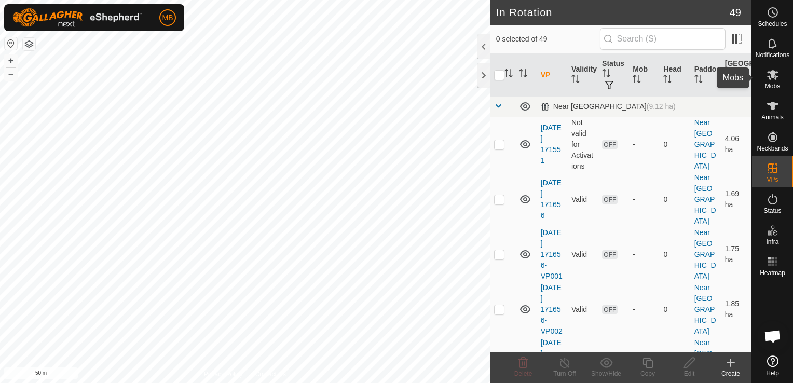
click at [776, 83] on span "Mobs" at bounding box center [772, 86] width 15 height 6
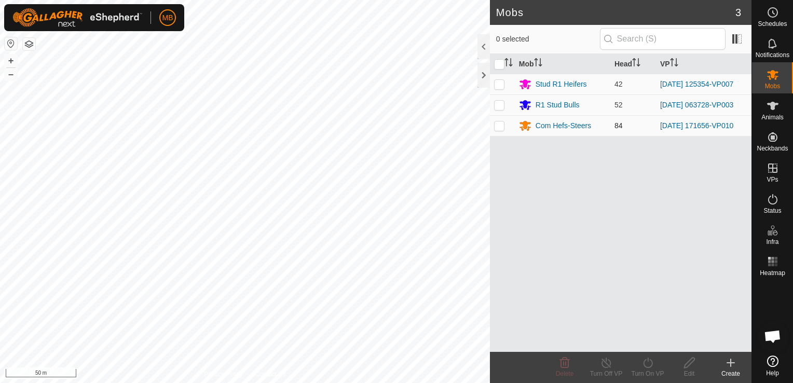
click at [495, 128] on p-checkbox at bounding box center [499, 125] width 10 height 8
checkbox input "true"
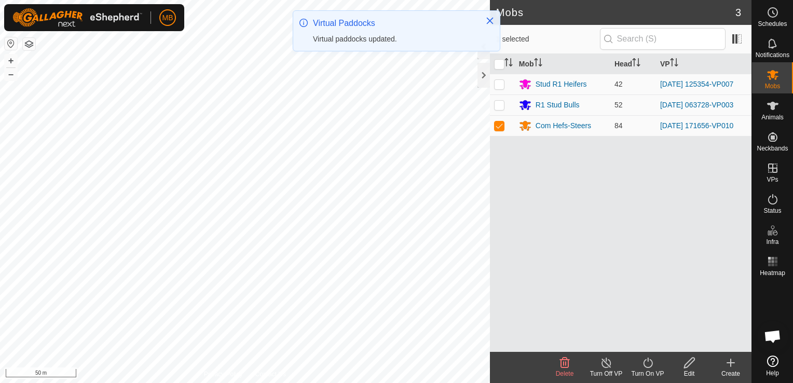
click at [651, 375] on div "Turn On VP" at bounding box center [648, 373] width 42 height 9
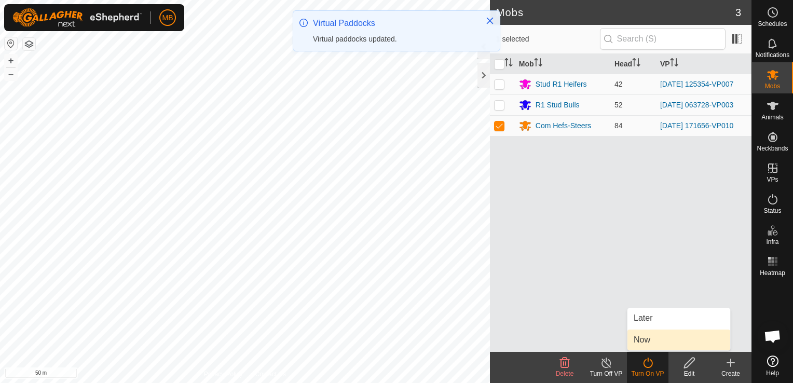
click at [647, 339] on link "Now" at bounding box center [678, 339] width 103 height 21
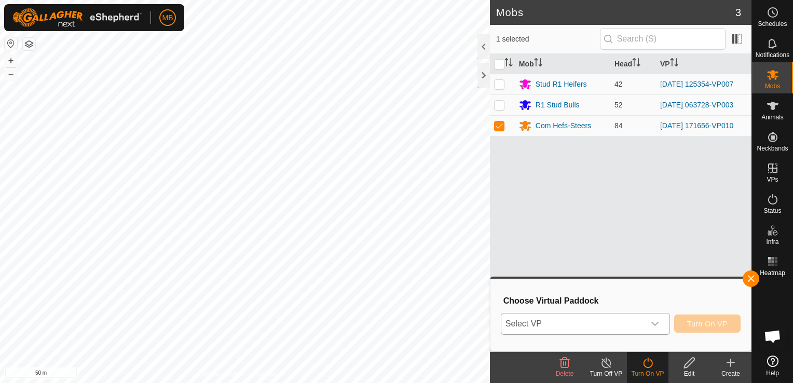
click at [656, 323] on icon "dropdown trigger" at bounding box center [655, 324] width 8 height 8
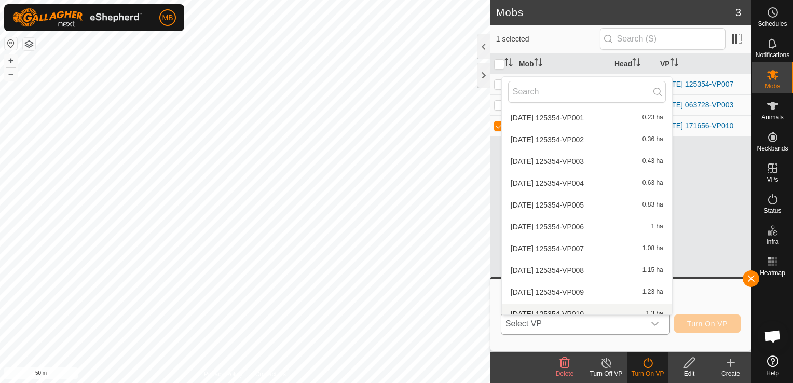
scroll to position [193, 0]
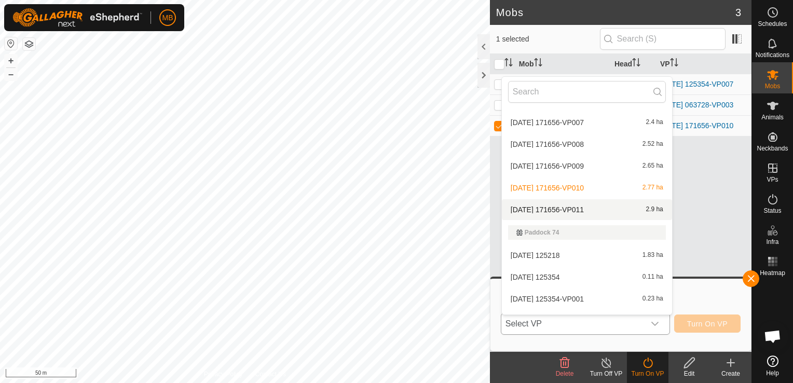
click at [585, 213] on li "[DATE] 171656-VP011 2.9 ha" at bounding box center [587, 209] width 170 height 21
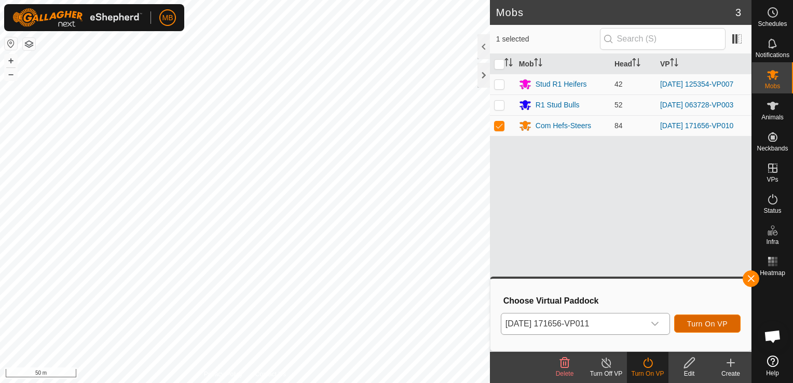
click at [711, 325] on span "Turn On VP" at bounding box center [707, 324] width 40 height 8
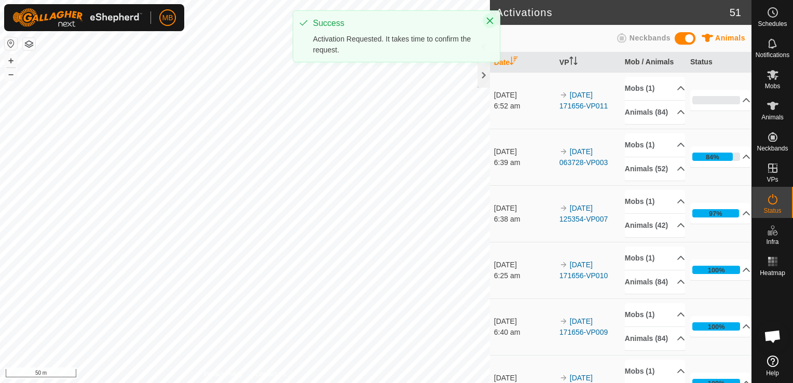
click at [491, 18] on icon "Close" at bounding box center [490, 21] width 8 height 8
